Goal: Information Seeking & Learning: Learn about a topic

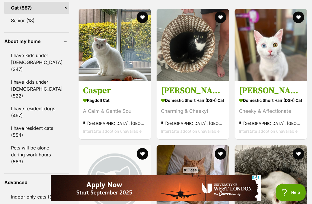
click at [103, 66] on img at bounding box center [115, 45] width 72 height 72
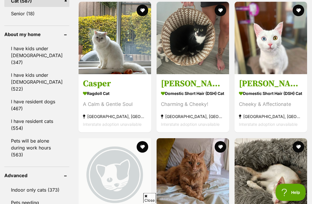
scroll to position [529, 0]
click at [197, 115] on section "Domestic Short Hair (DSH) Cat Charming & Cheeky! Sydney, NSW Interstate adoptio…" at bounding box center [193, 109] width 64 height 39
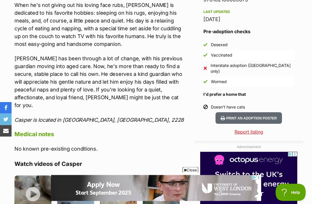
scroll to position [497, 0]
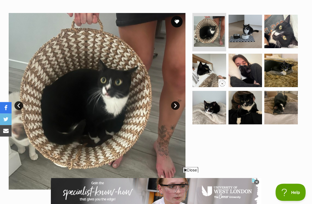
scroll to position [104, 0]
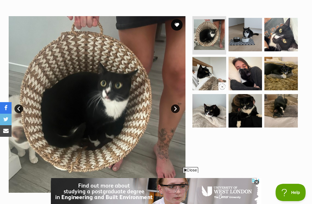
click at [174, 108] on link "Next" at bounding box center [175, 109] width 9 height 9
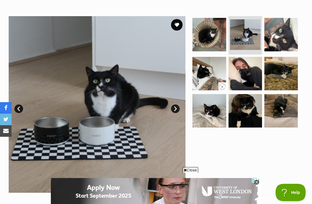
scroll to position [0, 0]
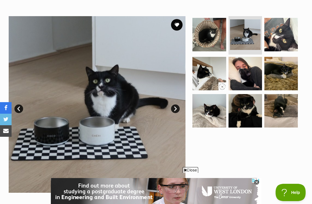
click at [178, 109] on link "Next" at bounding box center [175, 109] width 9 height 9
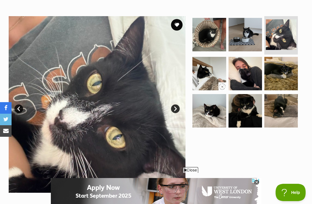
click at [176, 108] on link "Next" at bounding box center [175, 109] width 9 height 9
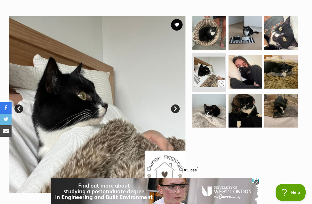
click at [179, 106] on link "Next" at bounding box center [175, 109] width 9 height 9
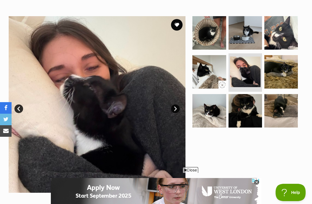
click at [180, 102] on img at bounding box center [97, 104] width 177 height 177
click at [176, 107] on link "Next" at bounding box center [175, 109] width 9 height 9
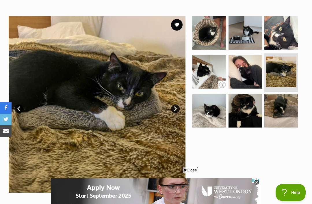
click at [177, 106] on link "Next" at bounding box center [175, 109] width 9 height 9
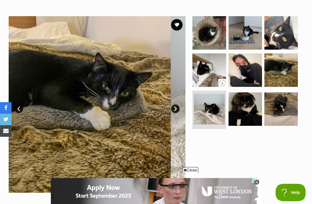
click at [175, 106] on link "Next" at bounding box center [175, 109] width 9 height 9
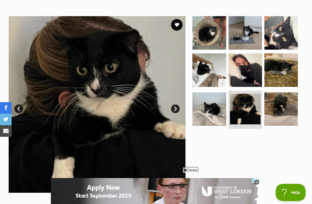
click at [175, 107] on link "Next" at bounding box center [175, 109] width 9 height 9
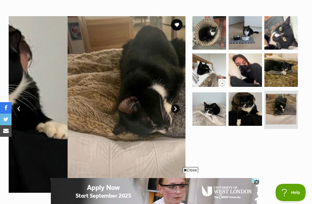
click at [175, 108] on link "Next" at bounding box center [175, 109] width 9 height 9
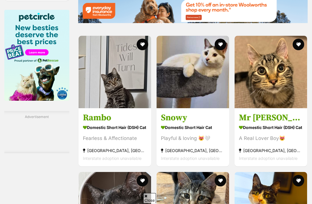
scroll to position [836, 0]
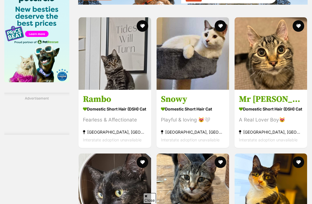
click at [285, 142] on span "Interstate adoption unavailable" at bounding box center [268, 139] width 59 height 5
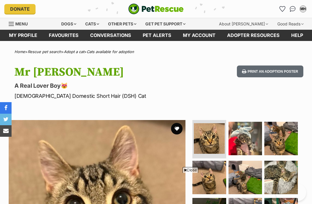
scroll to position [436, 0]
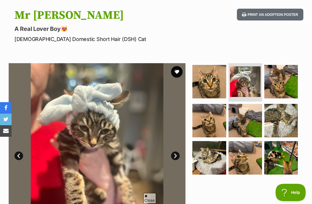
scroll to position [0, 0]
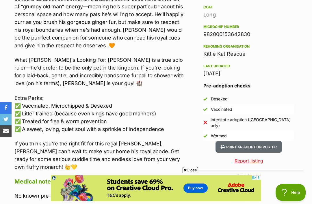
scroll to position [512, 0]
